Goal: Task Accomplishment & Management: Complete application form

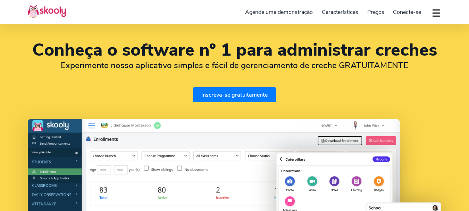
select select "pt"
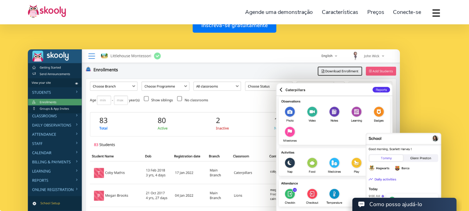
select select "351"
select select "[GEOGRAPHIC_DATA]"
select select "Europe/[GEOGRAPHIC_DATA]"
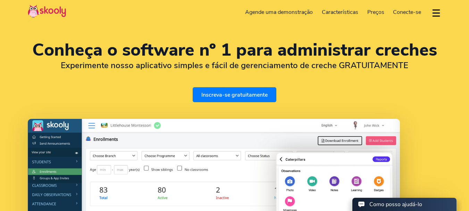
click at [245, 97] on link "Inscreva-se gratuitamente" at bounding box center [235, 94] width 84 height 15
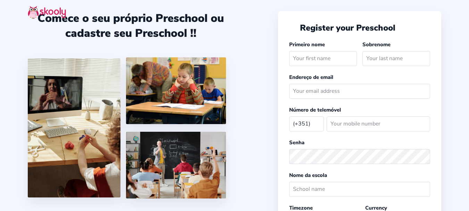
select select "PT"
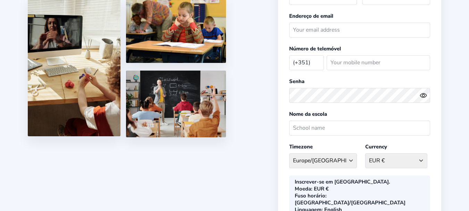
scroll to position [104, 0]
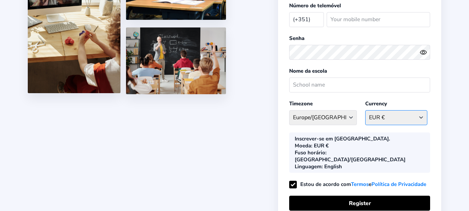
click at [384, 116] on select "EUR € Afghanistan AFN - ؋. Albania ALL - L Algeria DZD - دج AmericanSamoa USD -…" at bounding box center [396, 117] width 62 height 15
click at [333, 132] on div "Register your Preschool Primeiro nome Sobrenome Endereço de email Número de tel…" at bounding box center [359, 74] width 163 height 335
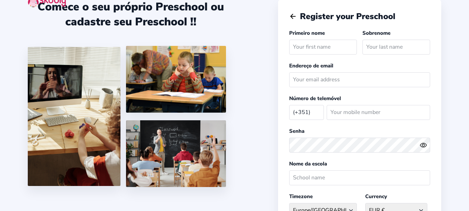
scroll to position [0, 0]
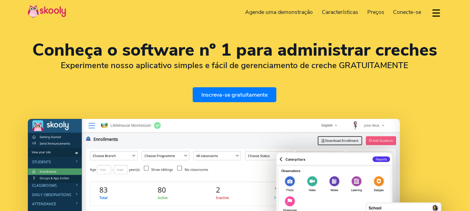
select select "pt"
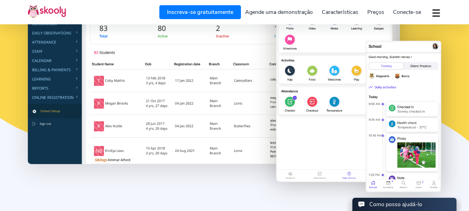
select select "351"
select select "[GEOGRAPHIC_DATA]"
select select "Europe/[GEOGRAPHIC_DATA]"
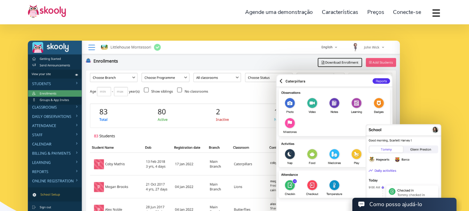
scroll to position [104, 0]
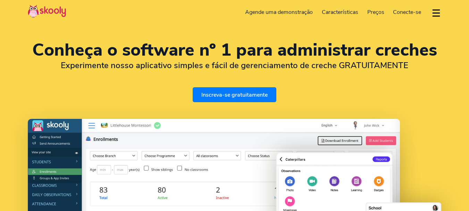
select select "pt"
select select "351"
select select "[GEOGRAPHIC_DATA]"
select select "Europe/[GEOGRAPHIC_DATA]"
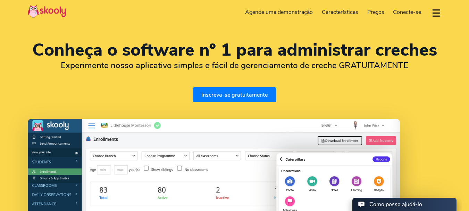
click at [401, 11] on span "Conecte-se" at bounding box center [407, 12] width 28 height 8
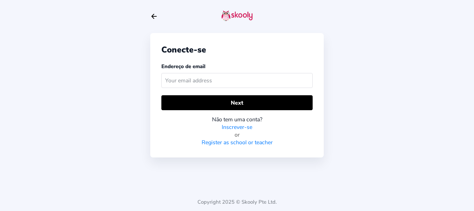
click at [230, 86] on input "text" at bounding box center [236, 80] width 151 height 15
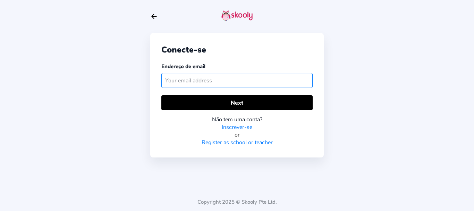
paste input "Gmail"
drag, startPoint x: 208, startPoint y: 80, endPoint x: 75, endPoint y: 78, distance: 133.0
click at [76, 78] on div "Conecte-se Endereço de email Gmail Next Não tem uma conta? Inscrever-se or Regi…" at bounding box center [237, 105] width 474 height 211
type input "Gmail"
click at [206, 75] on input "Gmail" at bounding box center [236, 80] width 151 height 15
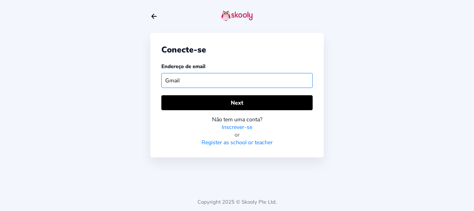
click at [205, 80] on input "Gmail" at bounding box center [236, 80] width 151 height 15
drag, startPoint x: 205, startPoint y: 80, endPoint x: 86, endPoint y: 80, distance: 118.4
click at [86, 80] on div "Conecte-se Endereço de email Gmail Next Não tem uma conta? Inscrever-se or Regi…" at bounding box center [237, 105] width 474 height 211
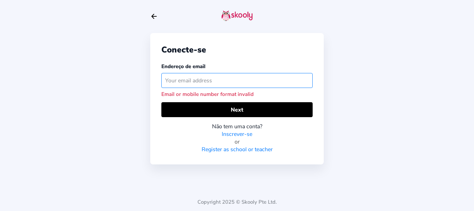
paste input "inesotanunes@gmail.com"
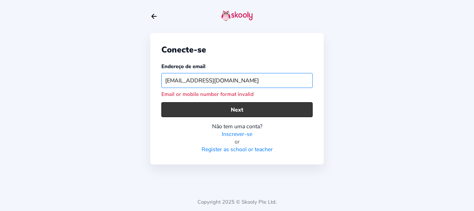
type input "inesotanunes@gmail.com"
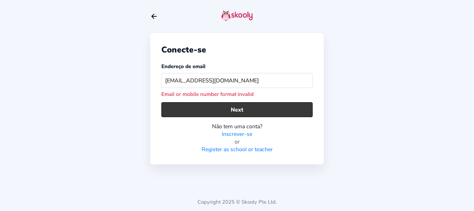
click at [226, 113] on button "Next" at bounding box center [236, 109] width 151 height 15
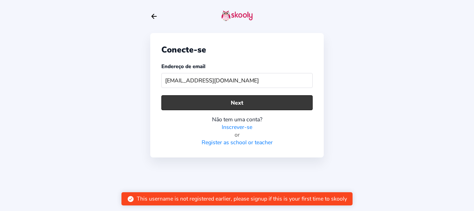
click at [225, 99] on button "Next" at bounding box center [236, 102] width 151 height 15
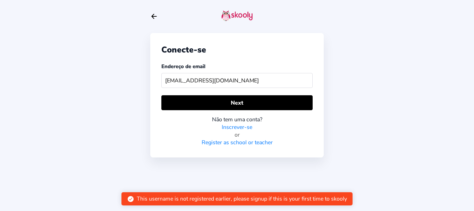
click at [245, 130] on link "Inscrever-se" at bounding box center [237, 127] width 31 height 8
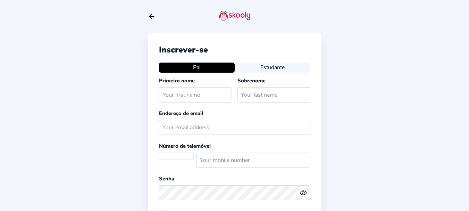
select select "PT"
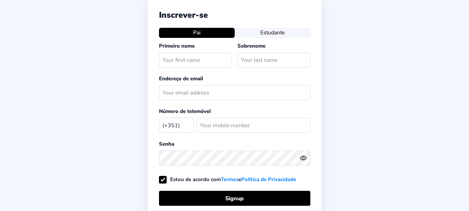
click at [275, 33] on button "Estudante" at bounding box center [273, 33] width 76 height 10
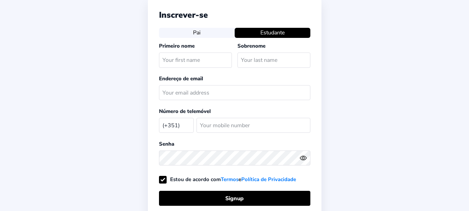
click at [209, 29] on button "Pai" at bounding box center [197, 33] width 76 height 10
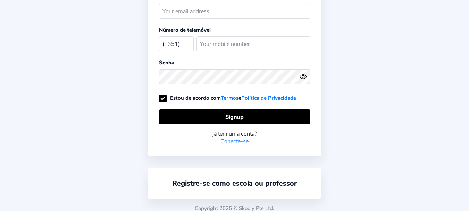
scroll to position [122, 0]
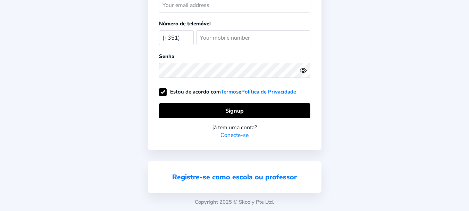
click at [253, 180] on link "Registre-se como escola ou professor" at bounding box center [234, 176] width 125 height 9
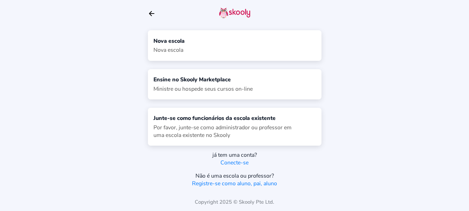
scroll to position [3, 0]
click at [190, 48] on div "Nova escola Nova escola" at bounding box center [235, 45] width 174 height 30
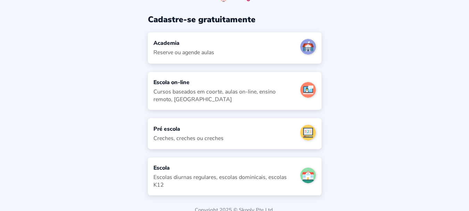
scroll to position [27, 0]
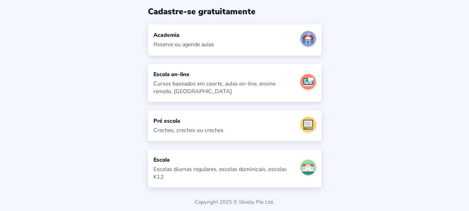
click at [218, 118] on div "Pré escola" at bounding box center [189, 121] width 70 height 8
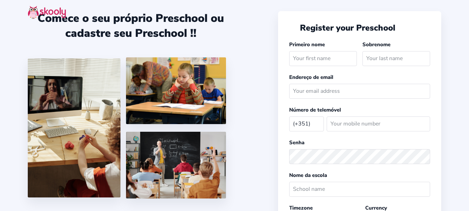
select select "PT"
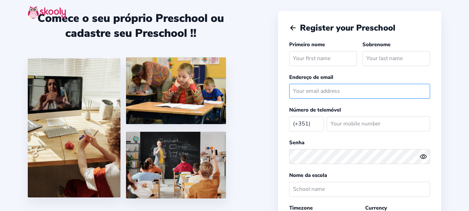
click at [318, 91] on input "email" at bounding box center [359, 91] width 141 height 15
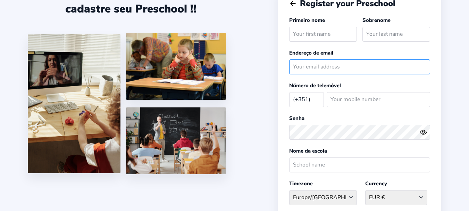
scroll to position [35, 0]
